Goal: Information Seeking & Learning: Learn about a topic

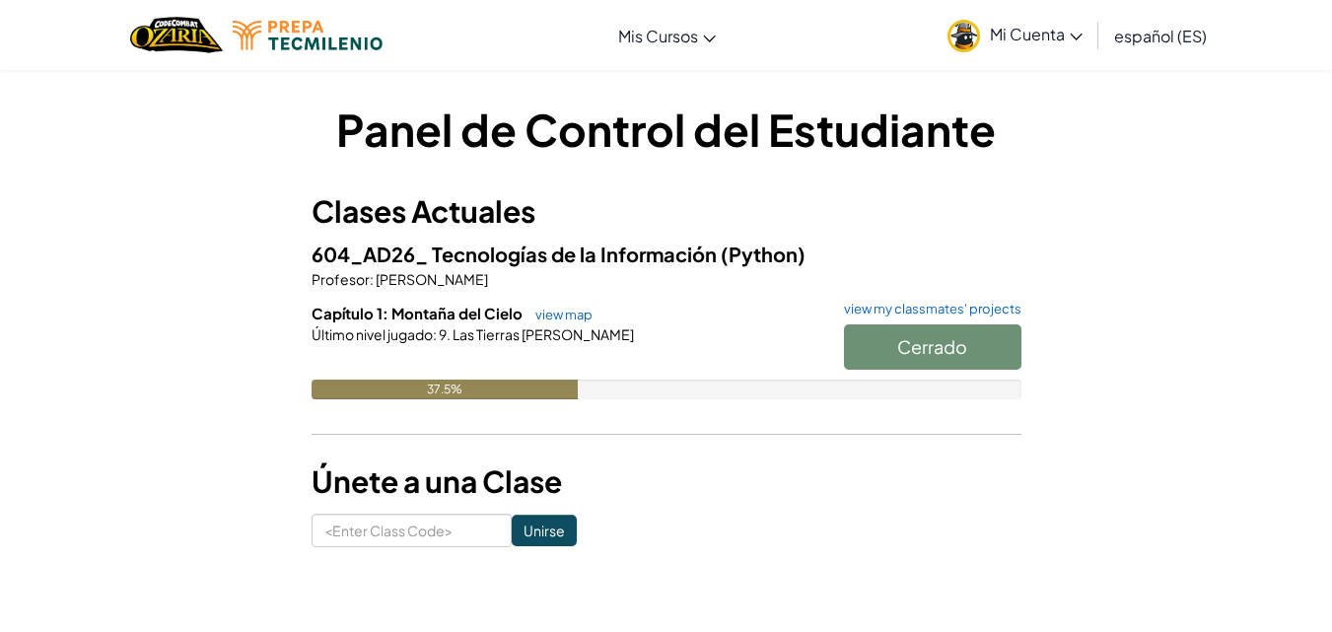
click at [721, 447] on hr at bounding box center [666, 444] width 710 height 21
click at [576, 315] on link "view map" at bounding box center [558, 315] width 67 height 16
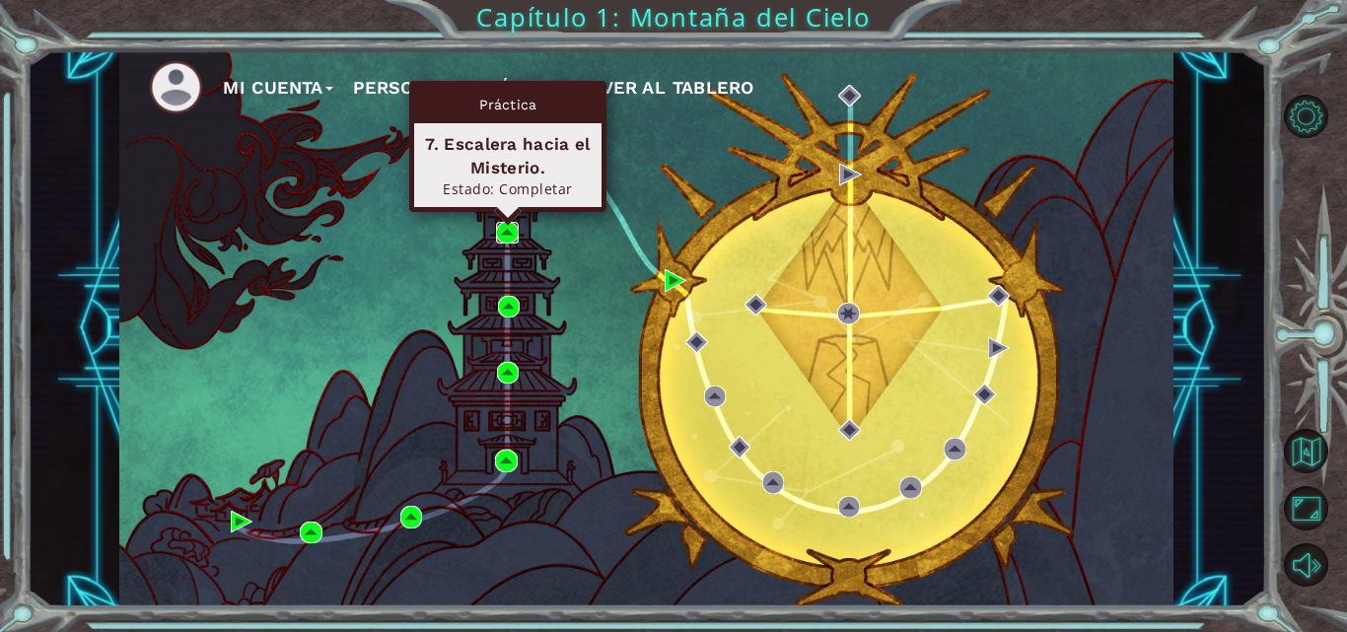
click at [511, 232] on img at bounding box center [507, 233] width 22 height 22
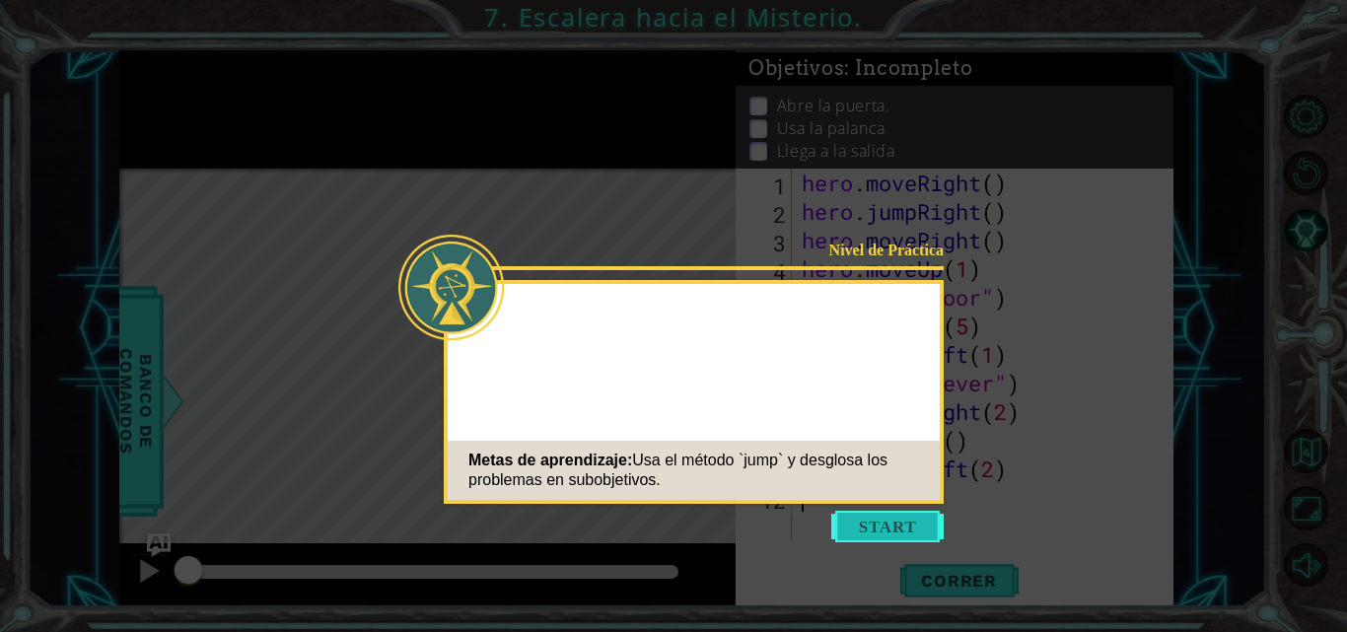
click at [869, 527] on button "Start" at bounding box center [887, 527] width 112 height 32
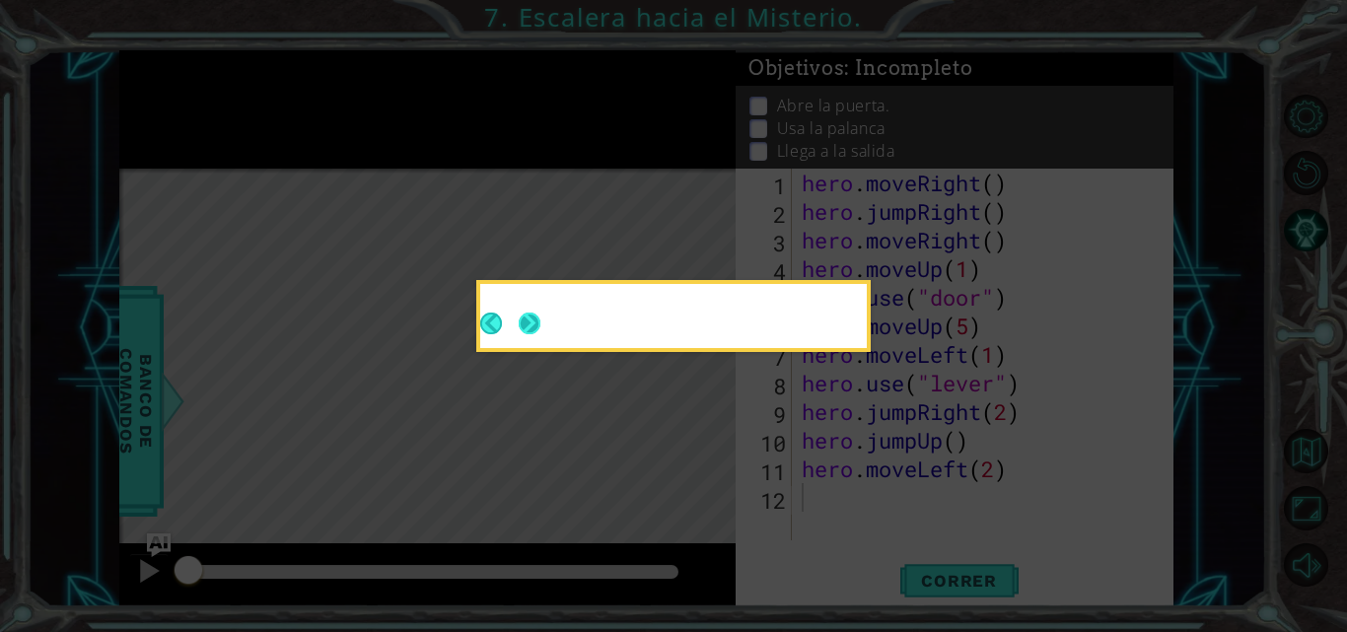
click at [530, 319] on button "Next" at bounding box center [529, 323] width 22 height 22
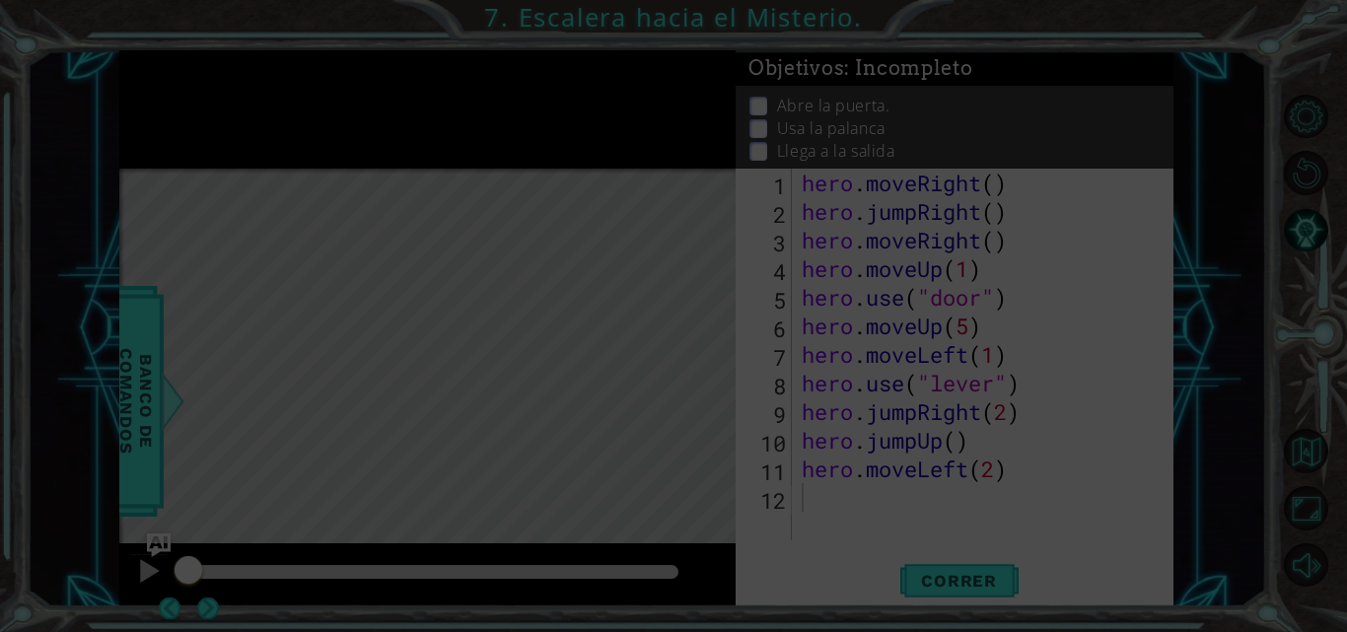
click at [382, 301] on icon at bounding box center [673, 316] width 1347 height 632
click at [334, 380] on icon at bounding box center [673, 316] width 1347 height 632
click at [334, 380] on div "Level Map" at bounding box center [574, 459] width 911 height 581
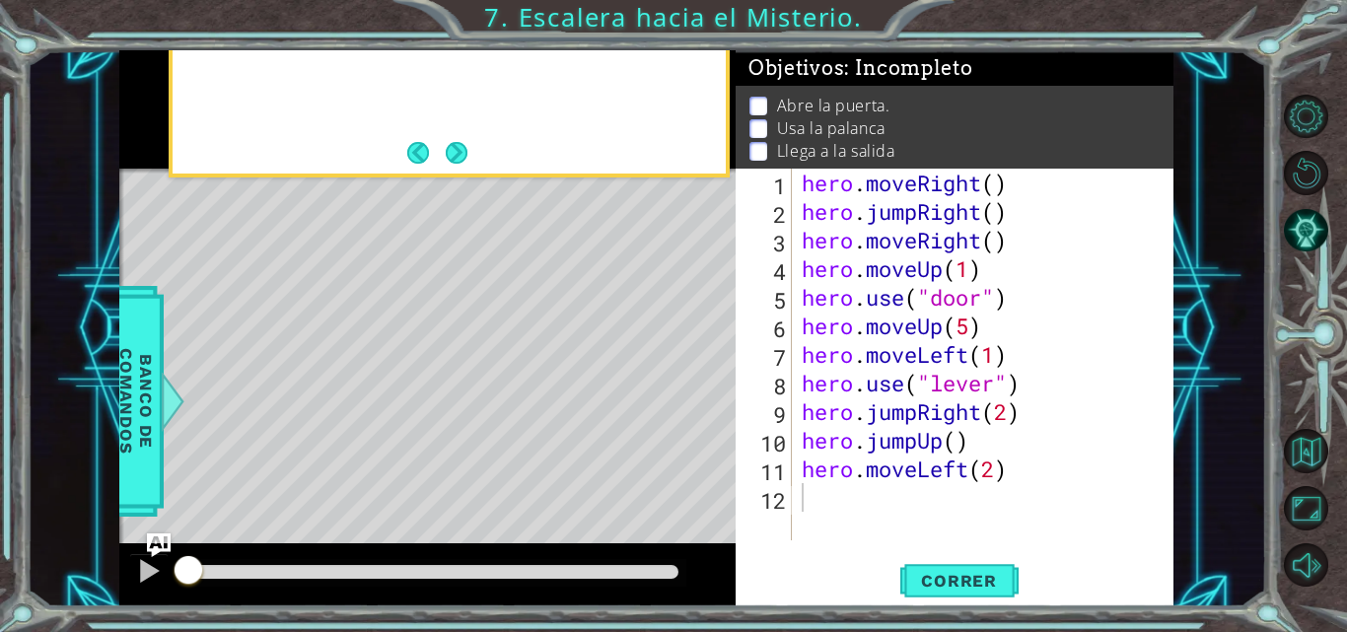
click at [334, 380] on div "Level Map" at bounding box center [574, 459] width 911 height 581
click at [453, 158] on button "Next" at bounding box center [457, 153] width 22 height 22
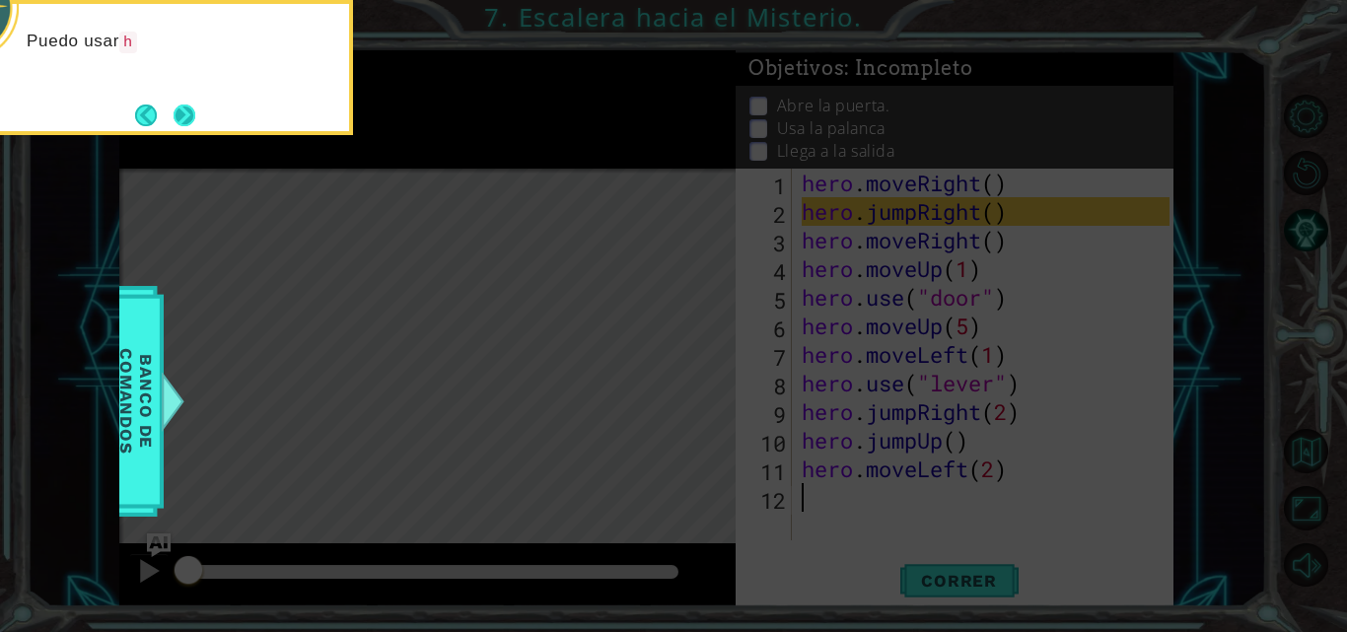
click at [193, 120] on button "Next" at bounding box center [184, 115] width 22 height 22
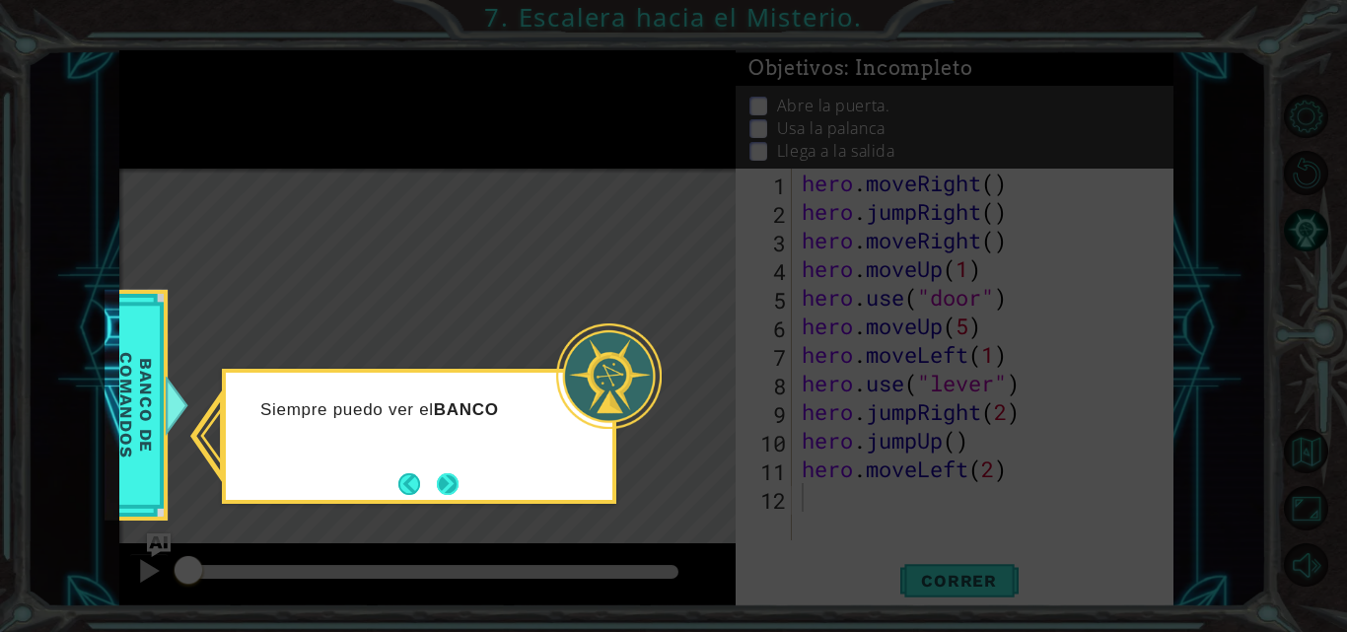
click at [448, 487] on button "Next" at bounding box center [448, 484] width 30 height 30
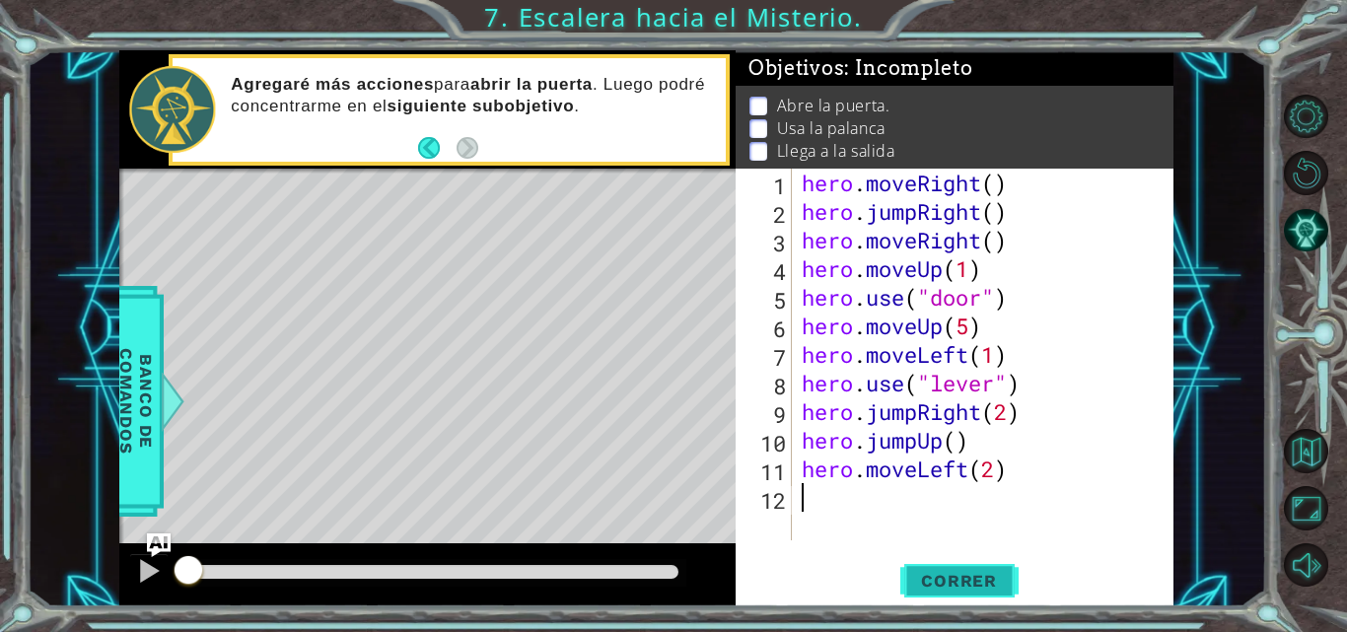
click at [974, 573] on span "Correr" at bounding box center [958, 581] width 115 height 20
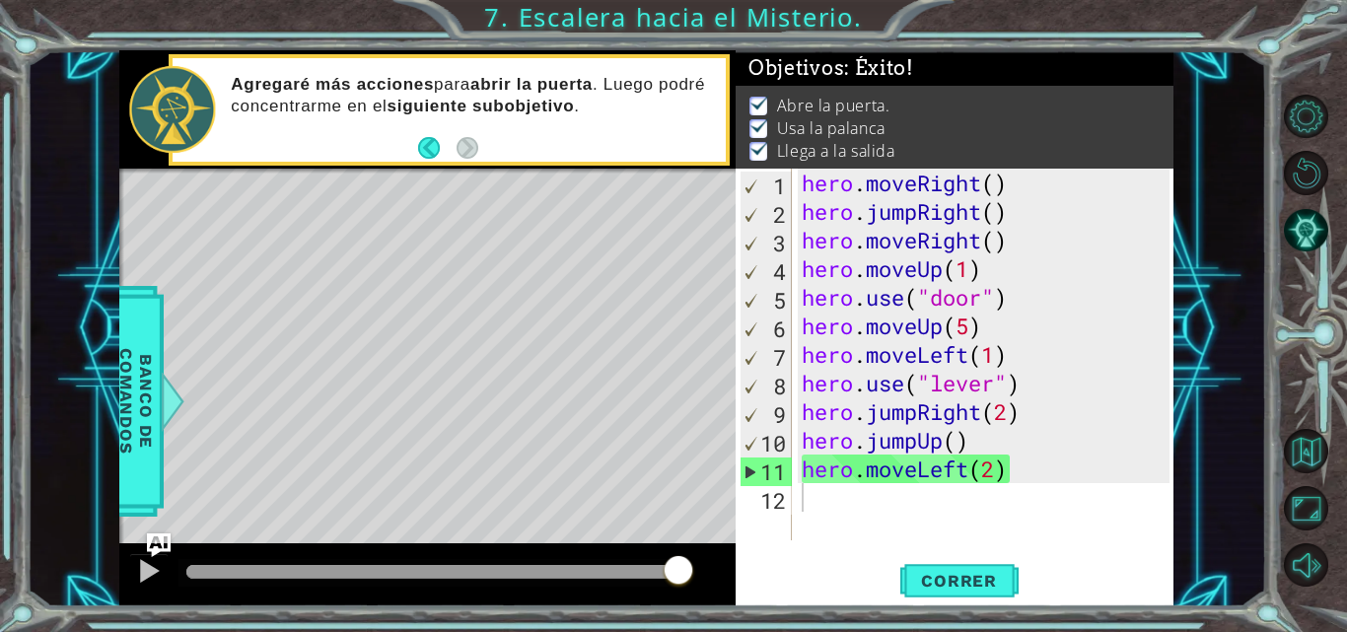
drag, startPoint x: 205, startPoint y: 580, endPoint x: 763, endPoint y: 570, distance: 558.0
click at [763, 570] on div "1 ההההההההההההההההההההההההההההההההההההההההההההההההההההההההההההההההההההההההההההה…" at bounding box center [646, 328] width 1054 height 556
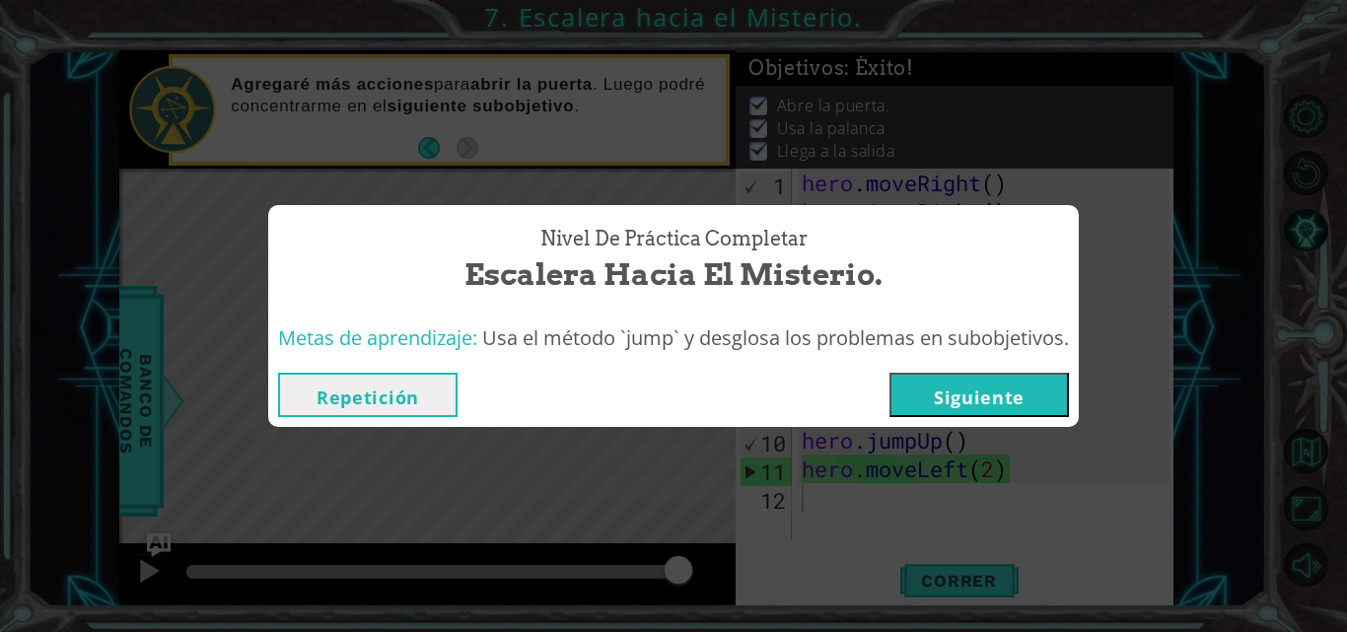
click at [325, 390] on button "Repetición" at bounding box center [367, 395] width 179 height 44
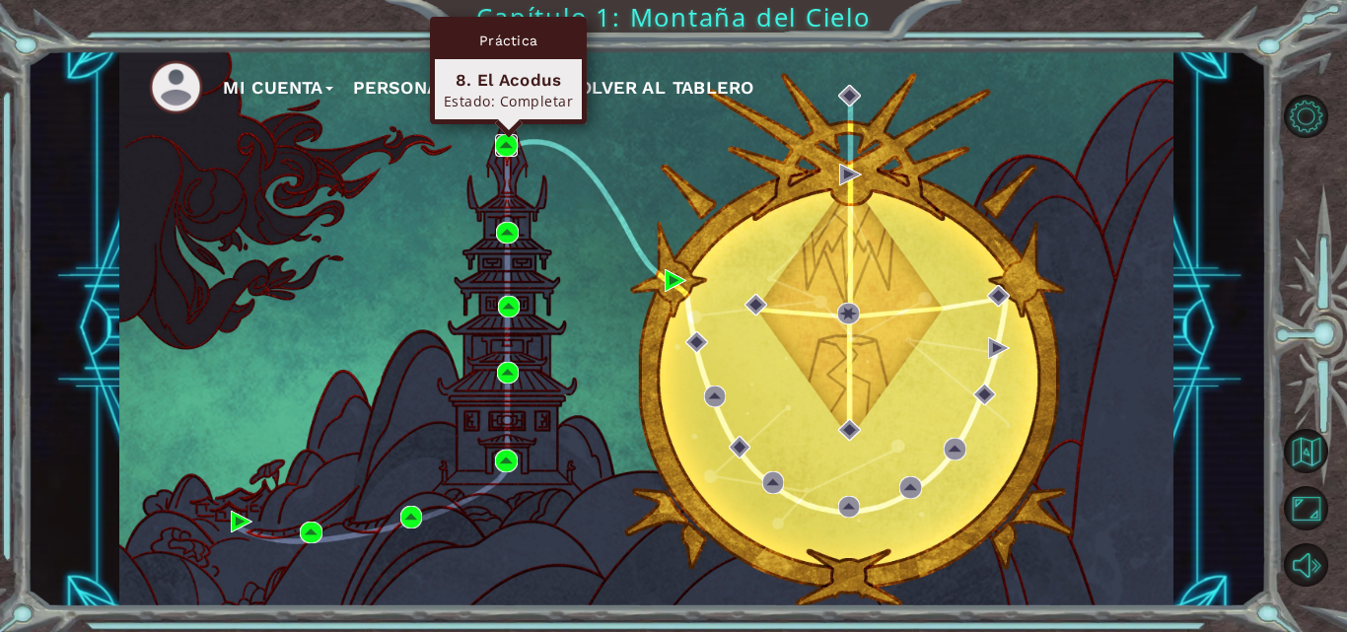
click at [505, 145] on img at bounding box center [506, 145] width 22 height 22
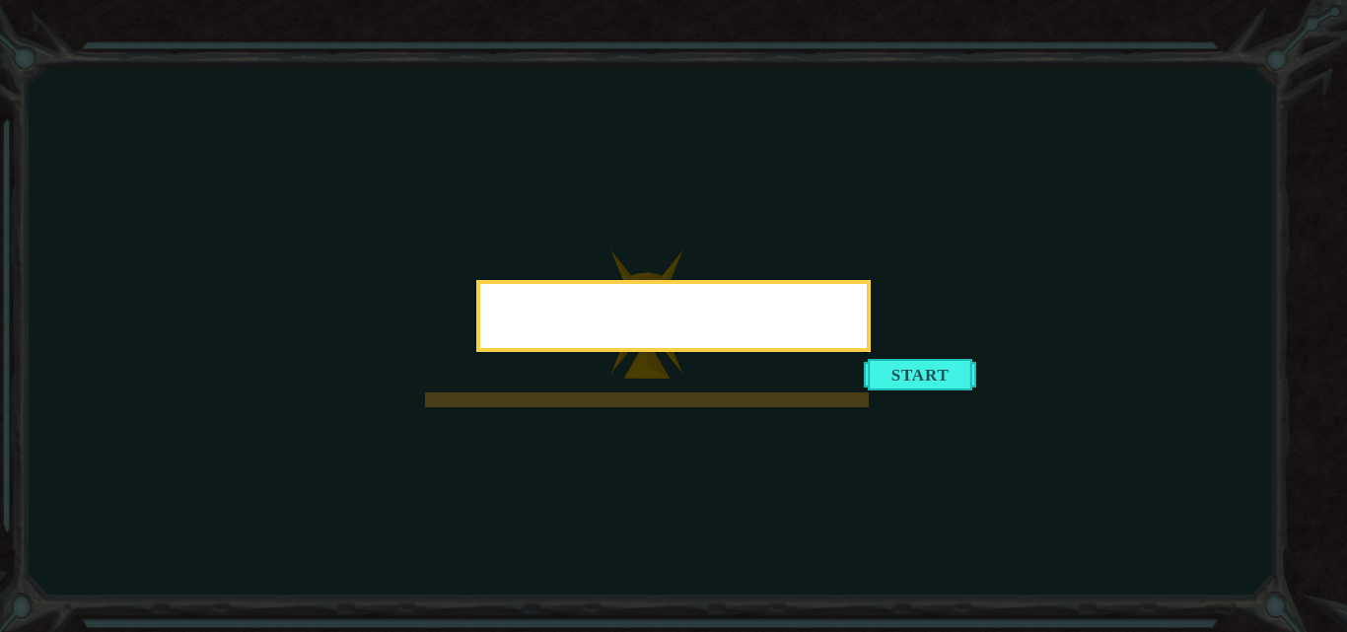
click at [777, 290] on header at bounding box center [673, 288] width 386 height 8
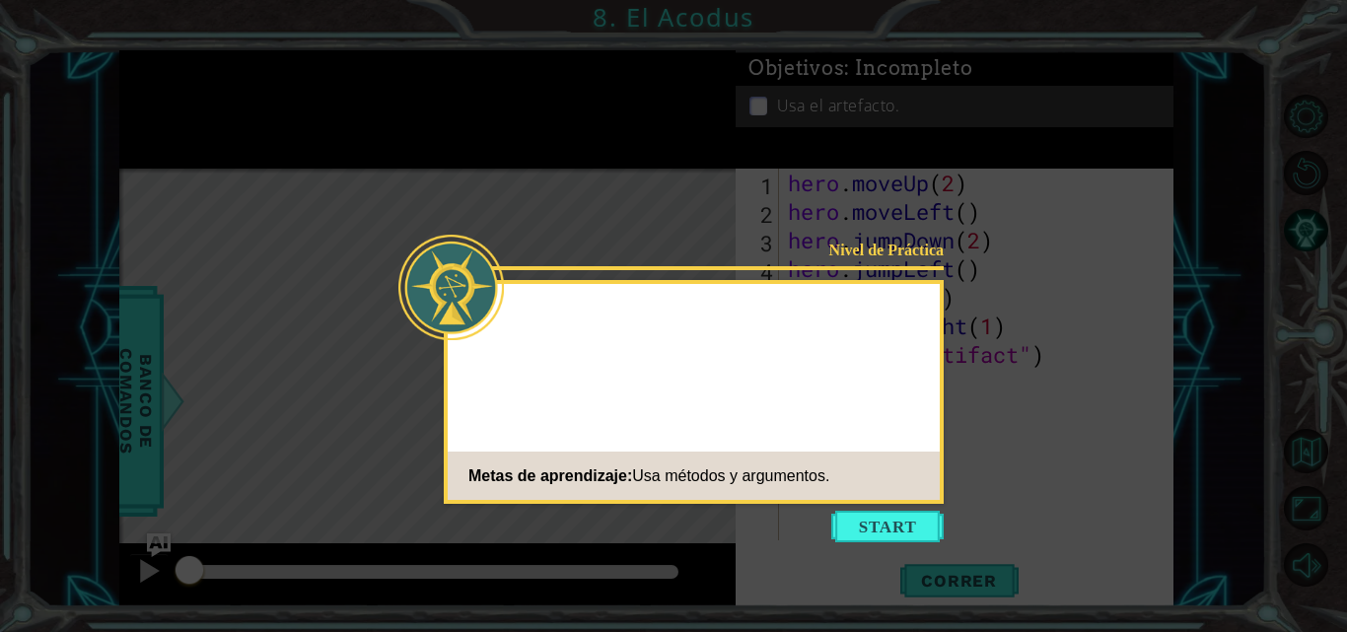
click at [777, 290] on header "Nivel de Práctica" at bounding box center [694, 288] width 492 height 8
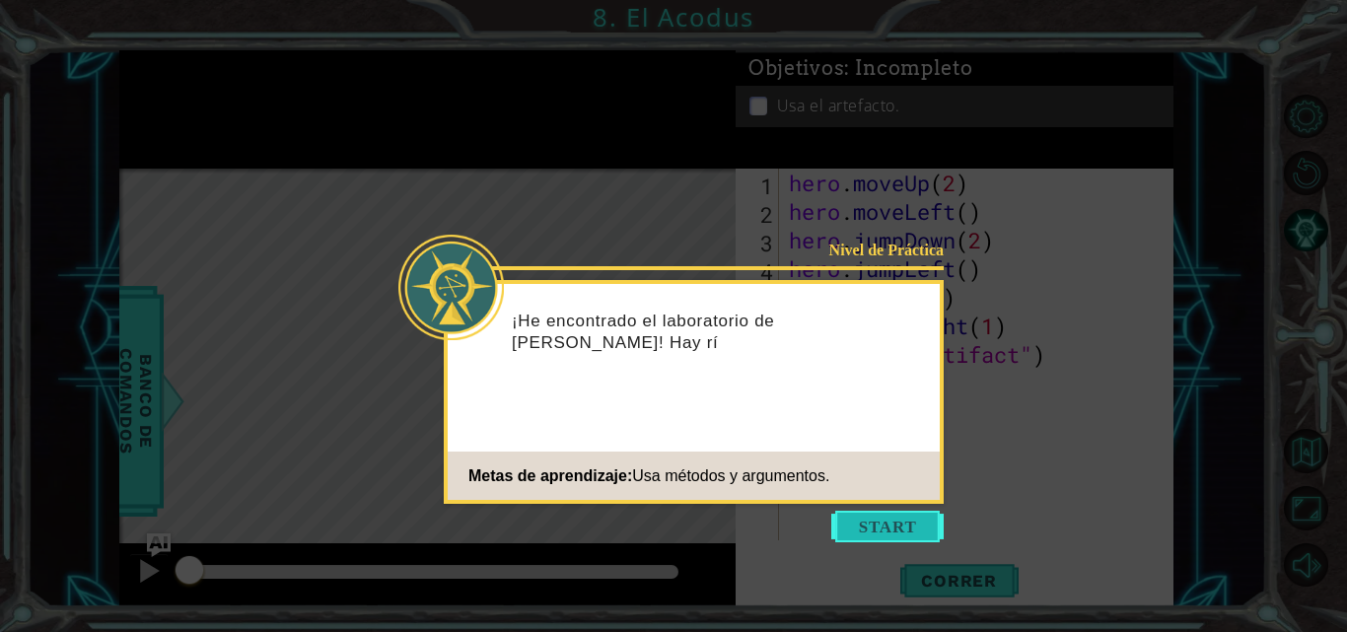
drag, startPoint x: 852, startPoint y: 540, endPoint x: 740, endPoint y: 484, distance: 124.8
click at [740, 484] on div "Metas de aprendizaje: Usa métodos y argumentos." at bounding box center [638, 475] width 381 height 39
click at [863, 524] on button "Start" at bounding box center [887, 527] width 112 height 32
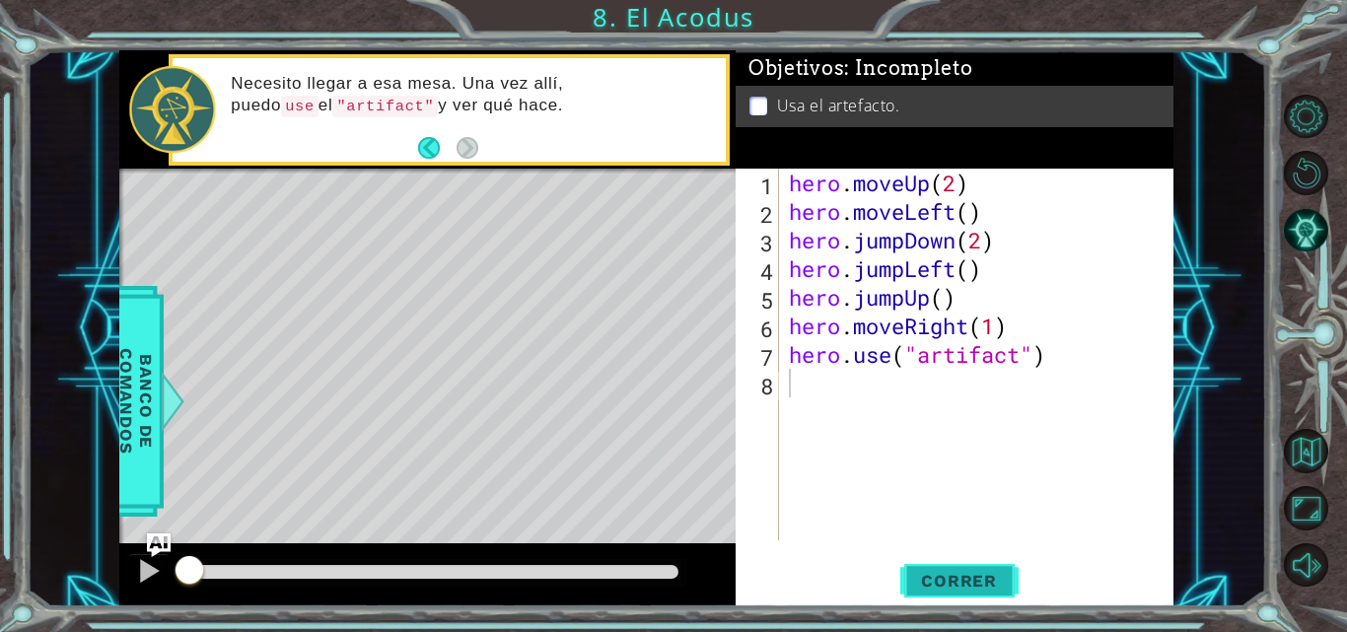
click at [953, 574] on span "Correr" at bounding box center [958, 581] width 115 height 20
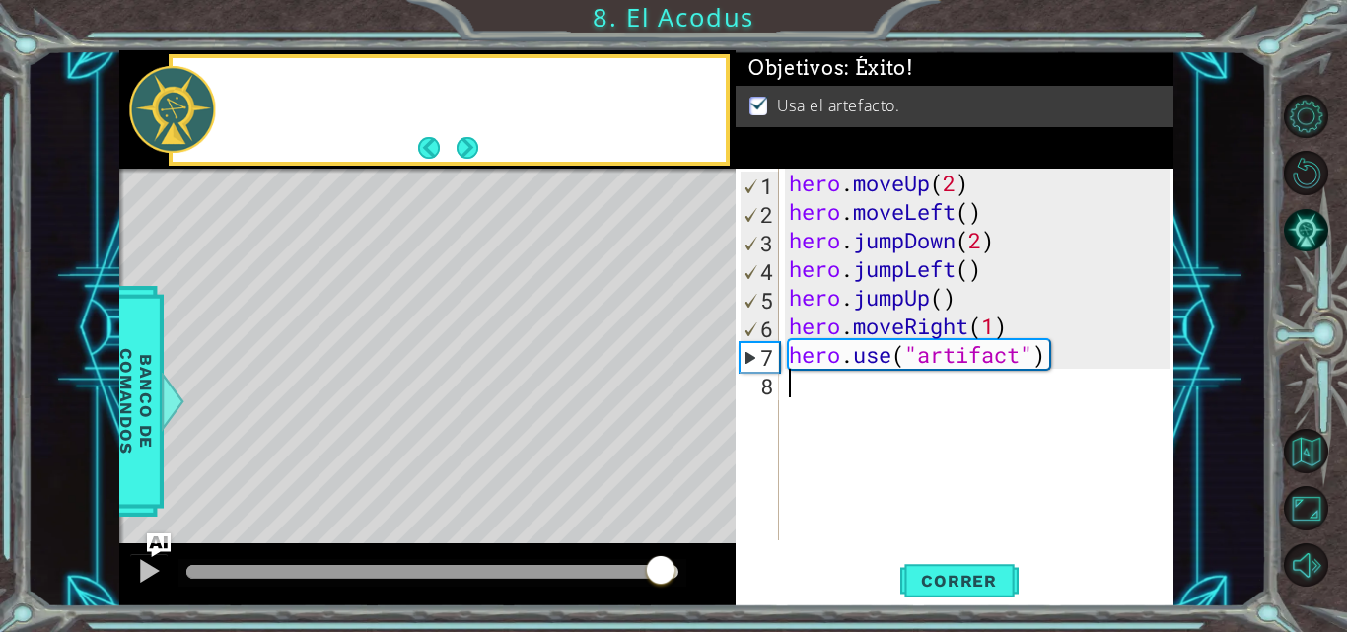
drag, startPoint x: 594, startPoint y: 577, endPoint x: 661, endPoint y: 577, distance: 67.0
click at [661, 577] on div at bounding box center [432, 572] width 492 height 14
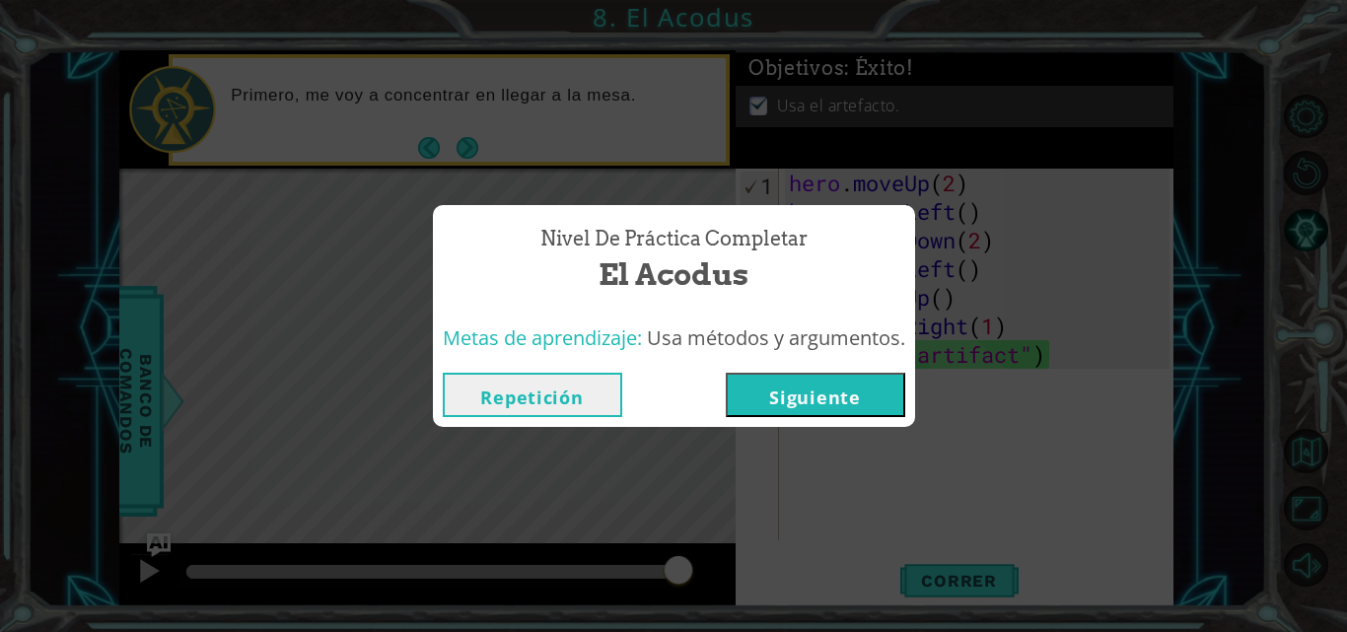
click at [559, 394] on button "Repetición" at bounding box center [532, 395] width 179 height 44
